Goal: Information Seeking & Learning: Learn about a topic

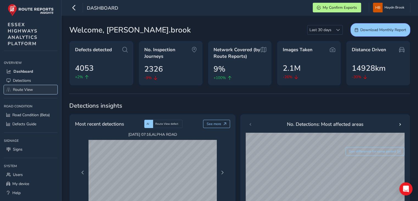
click at [18, 87] on span "Route View" at bounding box center [23, 89] width 20 height 5
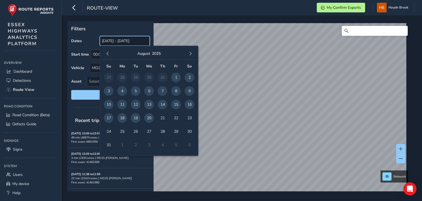
click at [133, 43] on input "[DATE] - [DATE]" at bounding box center [125, 41] width 50 height 10
click at [135, 117] on span "19" at bounding box center [136, 118] width 10 height 10
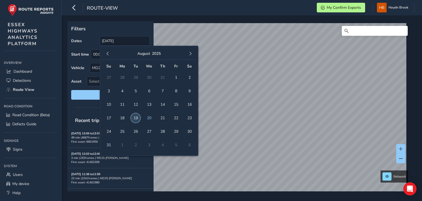
click at [135, 117] on span "19" at bounding box center [136, 118] width 10 height 10
type input "[DATE] - [DATE]"
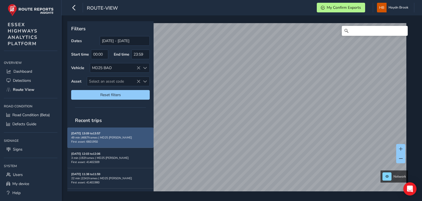
click at [134, 136] on div "49 min | 4667 frames | MD25 BAO" at bounding box center [110, 137] width 79 height 4
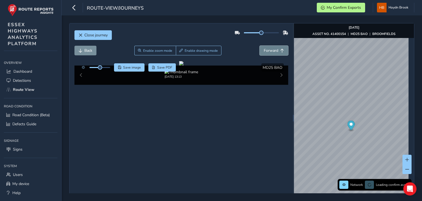
click at [271, 53] on span "Forward" at bounding box center [271, 50] width 15 height 5
click at [260, 46] on button "Forward" at bounding box center [274, 51] width 29 height 10
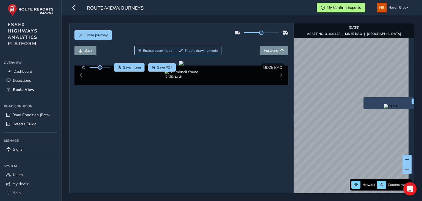
click at [384, 108] on img "Preview frame" at bounding box center [391, 106] width 14 height 4
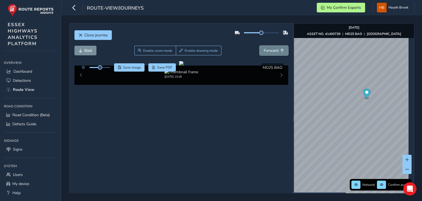
click at [266, 52] on span "Forward" at bounding box center [271, 50] width 15 height 5
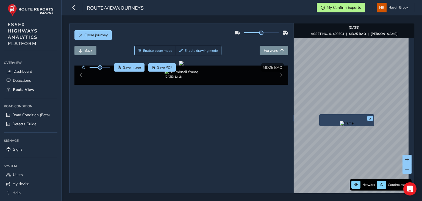
click at [340, 125] on img "Preview frame" at bounding box center [347, 123] width 14 height 4
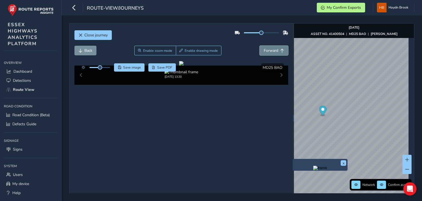
click at [275, 52] on span "Forward" at bounding box center [271, 50] width 15 height 5
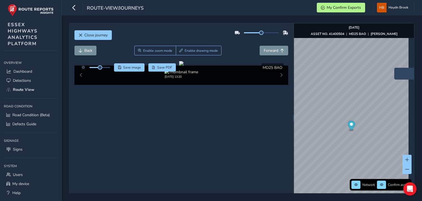
click at [415, 79] on img "Preview frame" at bounding box center [422, 77] width 14 height 4
click at [267, 50] on span "Forward" at bounding box center [271, 50] width 15 height 5
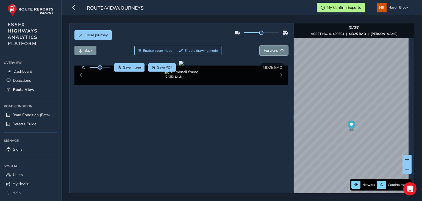
click at [267, 50] on span "Forward" at bounding box center [271, 50] width 15 height 5
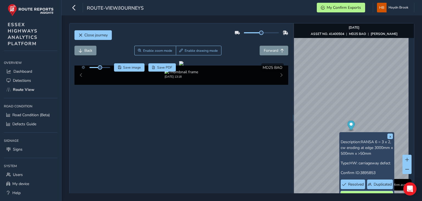
click at [357, 191] on button "See in Confirm" at bounding box center [367, 196] width 52 height 10
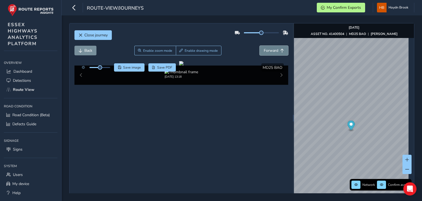
click at [280, 51] on span "Forward" at bounding box center [282, 51] width 4 height 4
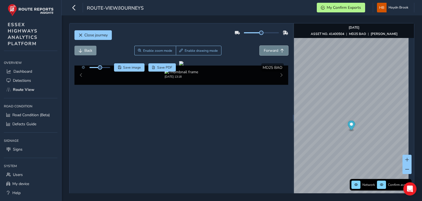
click at [280, 51] on span "Forward" at bounding box center [282, 51] width 4 height 4
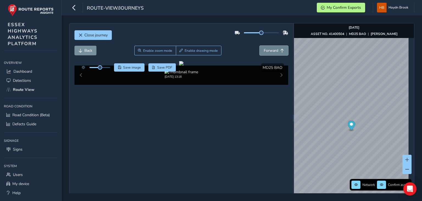
click at [280, 51] on span "Forward" at bounding box center [282, 51] width 4 height 4
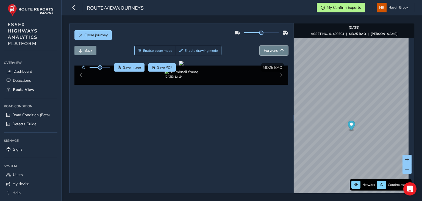
click at [280, 51] on span "Forward" at bounding box center [282, 51] width 4 height 4
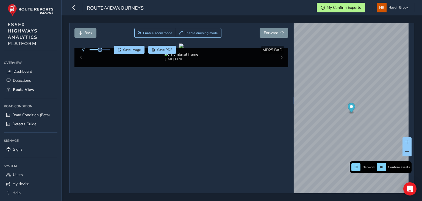
scroll to position [21, 0]
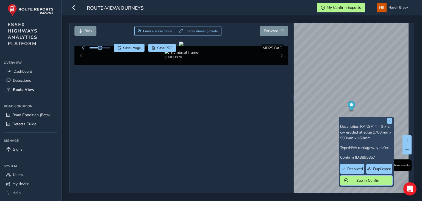
click at [373, 179] on span "See in Confirm" at bounding box center [369, 180] width 38 height 5
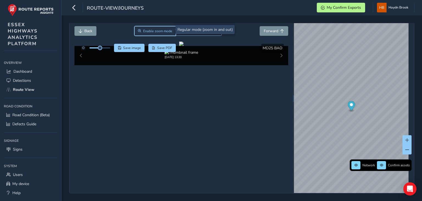
click at [150, 26] on button "Enable zoom mode" at bounding box center [155, 31] width 42 height 10
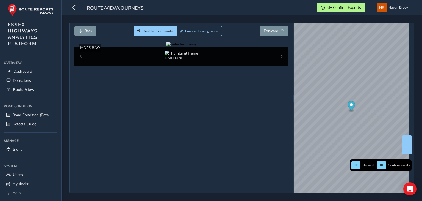
click at [166, 47] on div at bounding box center [181, 44] width 30 height 5
click at [166, 89] on img at bounding box center [310, 130] width 792 height 445
click at [266, 32] on span "Forward" at bounding box center [271, 30] width 15 height 5
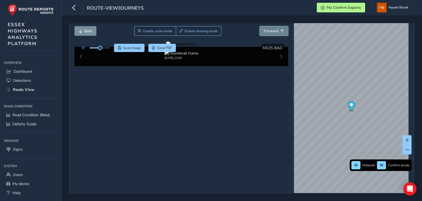
click at [266, 32] on span "Forward" at bounding box center [271, 30] width 15 height 5
click at [268, 32] on button "Forward" at bounding box center [274, 31] width 29 height 10
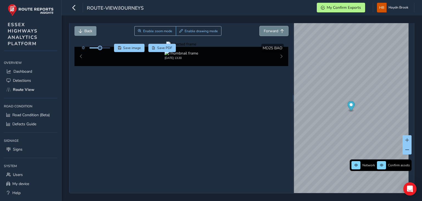
click at [268, 32] on button "Forward" at bounding box center [274, 31] width 29 height 10
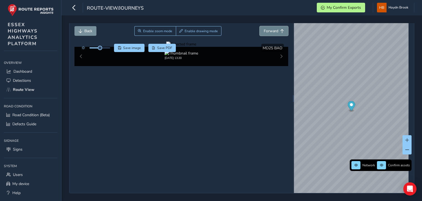
click at [268, 32] on button "Forward" at bounding box center [274, 31] width 29 height 10
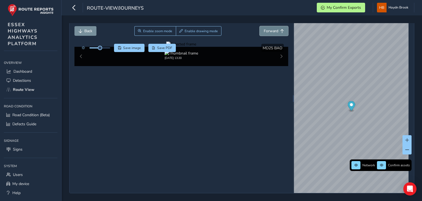
click at [268, 32] on button "Forward" at bounding box center [274, 31] width 29 height 10
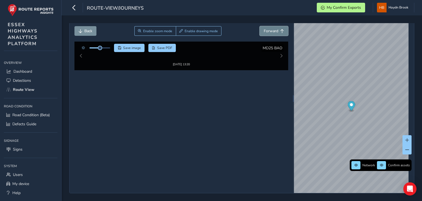
click at [268, 32] on button "Forward" at bounding box center [274, 31] width 29 height 10
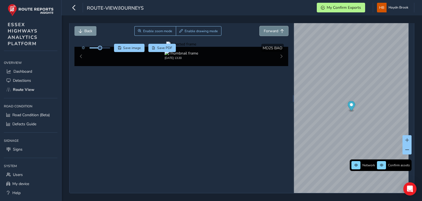
click at [268, 32] on button "Forward" at bounding box center [274, 31] width 29 height 10
click at [93, 33] on button "Back" at bounding box center [86, 31] width 22 height 10
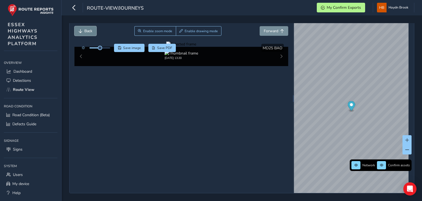
click at [93, 33] on button "Back" at bounding box center [86, 31] width 22 height 10
click at [89, 32] on button "Back" at bounding box center [86, 31] width 22 height 10
click at [260, 31] on button "Forward" at bounding box center [274, 31] width 29 height 10
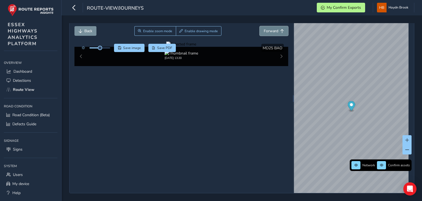
click at [260, 31] on button "Forward" at bounding box center [274, 31] width 29 height 10
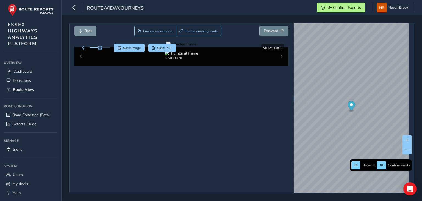
click at [260, 31] on button "Forward" at bounding box center [274, 31] width 29 height 10
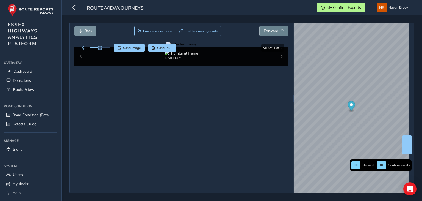
click at [260, 31] on button "Forward" at bounding box center [274, 31] width 29 height 10
